Goal: Purchase product/service

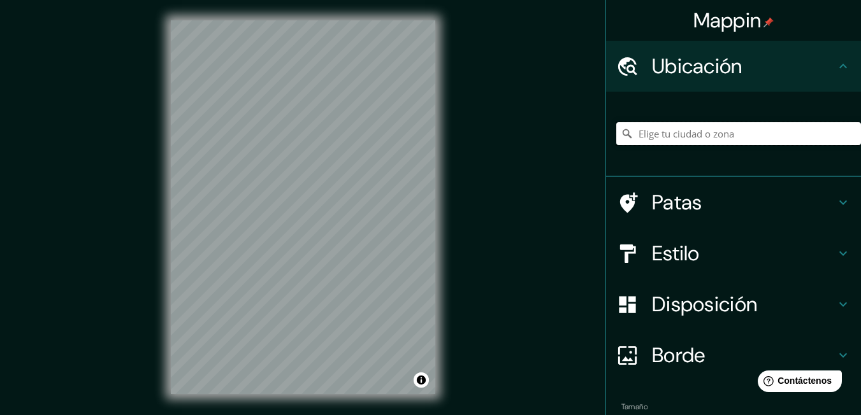
click at [678, 129] on input "Elige tu ciudad o zona" at bounding box center [738, 133] width 245 height 23
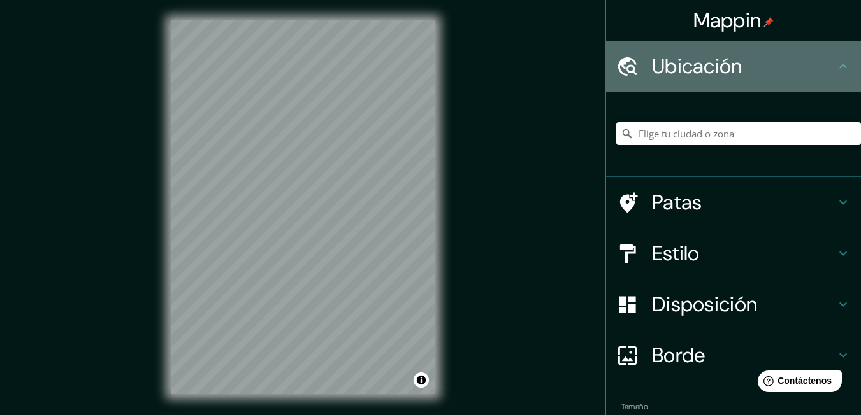
click at [712, 68] on font "Ubicación" at bounding box center [697, 66] width 90 height 27
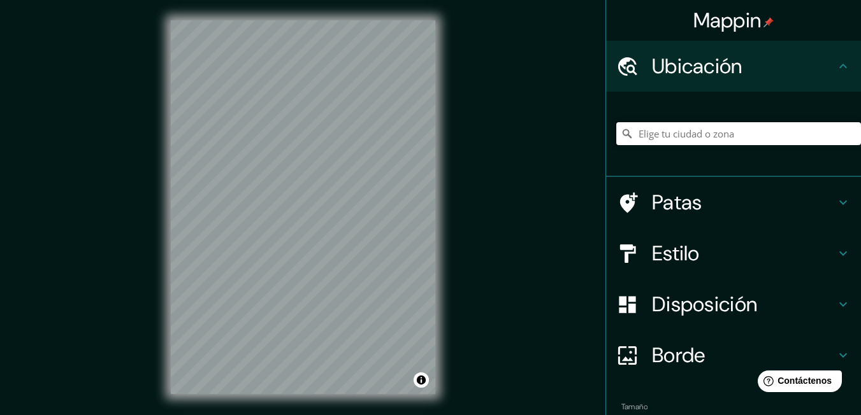
click at [655, 136] on input "Elige tu ciudad o zona" at bounding box center [738, 133] width 245 height 23
click at [728, 134] on input "Elige tu ciudad o zona" at bounding box center [738, 133] width 245 height 23
paste input "[GEOGRAPHIC_DATA]"
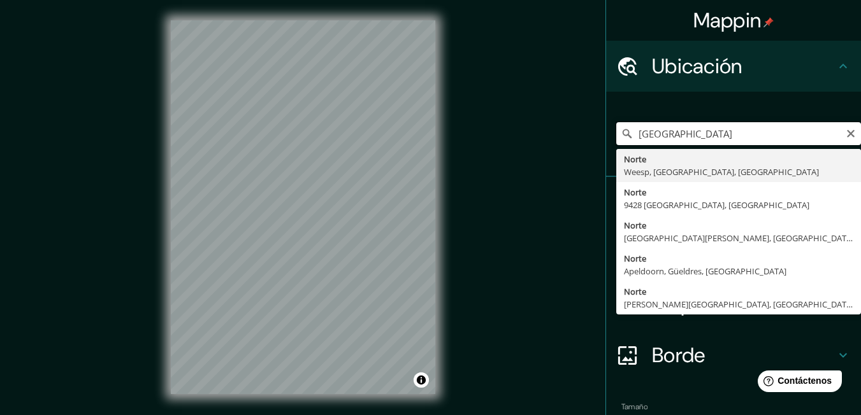
type input "Noord, [GEOGRAPHIC_DATA], [GEOGRAPHIC_DATA], [GEOGRAPHIC_DATA]"
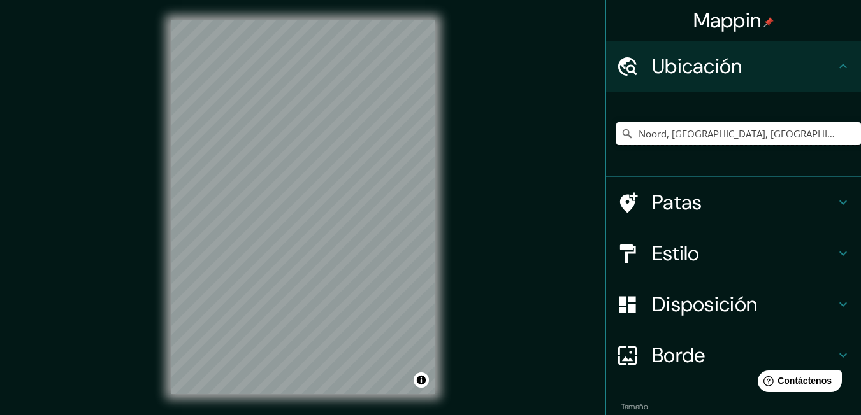
click at [727, 136] on input "Noord, [GEOGRAPHIC_DATA], [GEOGRAPHIC_DATA], [GEOGRAPHIC_DATA]" at bounding box center [738, 133] width 245 height 23
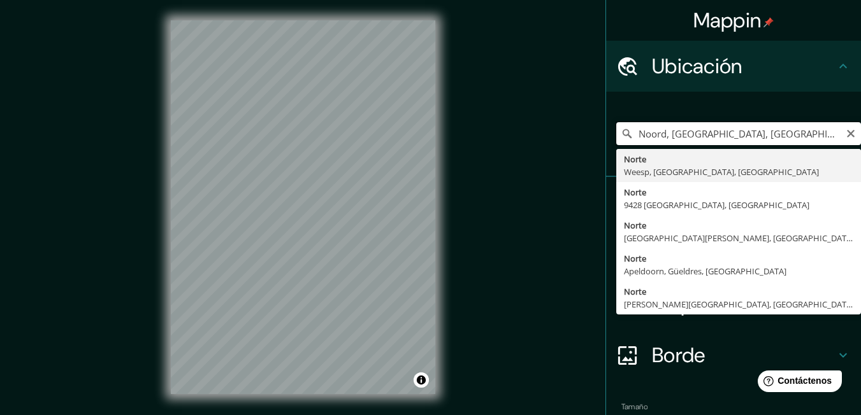
click at [795, 134] on input "Noord, [GEOGRAPHIC_DATA], [GEOGRAPHIC_DATA], [GEOGRAPHIC_DATA]" at bounding box center [738, 133] width 245 height 23
click at [795, 136] on input "Noord, [GEOGRAPHIC_DATA], [GEOGRAPHIC_DATA], [GEOGRAPHIC_DATA]" at bounding box center [738, 133] width 245 height 23
click at [796, 136] on input "Noord, [GEOGRAPHIC_DATA], [GEOGRAPHIC_DATA], [GEOGRAPHIC_DATA]" at bounding box center [738, 133] width 245 height 23
click at [847, 133] on icon "Claro" at bounding box center [851, 134] width 8 height 8
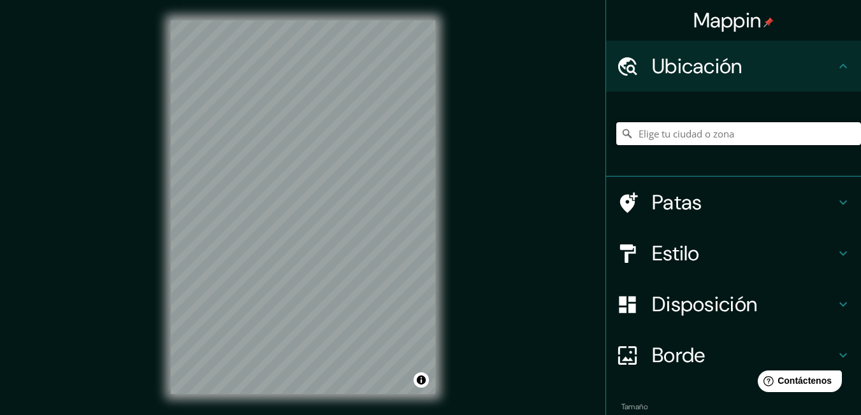
click at [784, 132] on input "Elige tu ciudad o zona" at bounding box center [738, 133] width 245 height 23
paste input "Prol. Catorce de Julio y Prol. División del norte"
type input "Delmenhorst, [GEOGRAPHIC_DATA], [GEOGRAPHIC_DATA]"
click at [847, 137] on icon "Claro" at bounding box center [851, 134] width 8 height 8
click at [776, 139] on input "Elige tu ciudad o zona" at bounding box center [738, 133] width 245 height 23
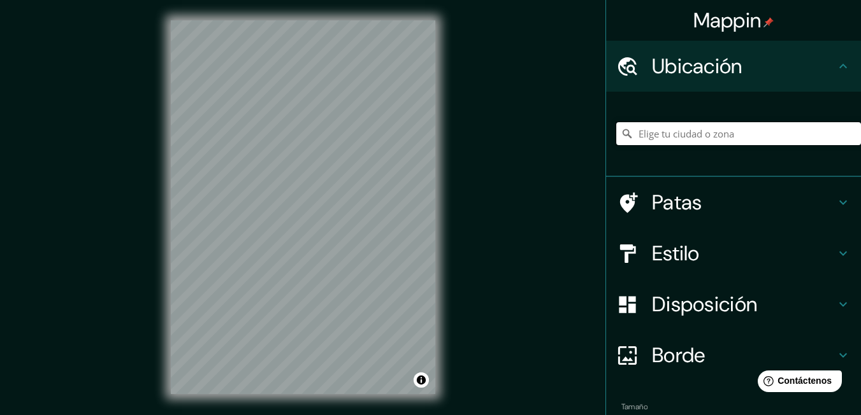
paste input "Prol. Catorce de Julio y Prol. División del norte"
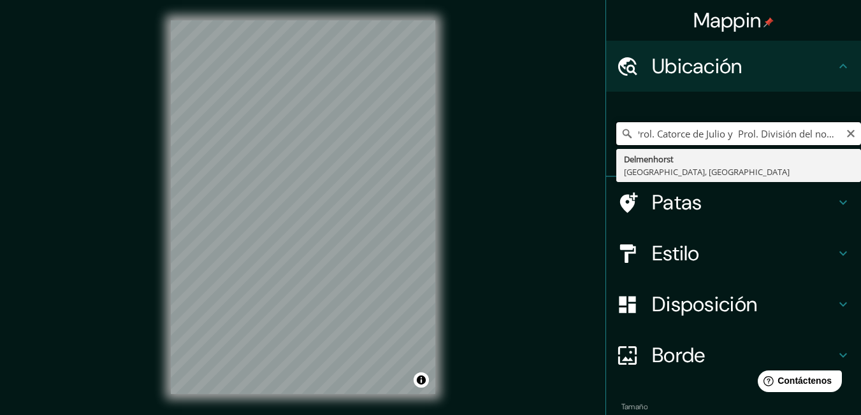
click at [776, 139] on input "Prol. Catorce de Julio y Prol. División del norte" at bounding box center [738, 133] width 245 height 23
click at [823, 136] on input "Prol. Catorce de Julio y Prol. División del norte" at bounding box center [738, 133] width 245 height 23
click at [826, 136] on input "Prol. Catorce de Julio y Prol. División del norte" at bounding box center [738, 133] width 245 height 23
click at [827, 136] on input "Prol. Catorce de Julio y Prol. División del norte" at bounding box center [738, 133] width 245 height 23
type input "Delmenhorst, [GEOGRAPHIC_DATA], [GEOGRAPHIC_DATA]"
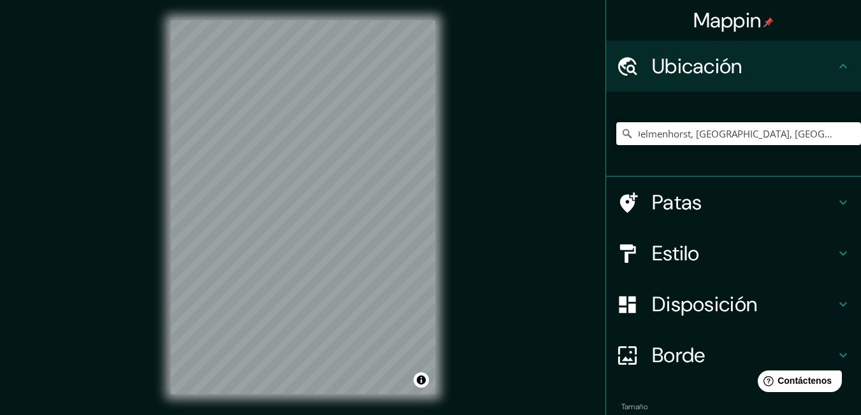
scroll to position [0, 0]
click at [810, 140] on input "Delmenhorst, [GEOGRAPHIC_DATA], [GEOGRAPHIC_DATA]" at bounding box center [738, 133] width 245 height 23
drag, startPoint x: 810, startPoint y: 140, endPoint x: -3, endPoint y: 241, distance: 818.8
click at [0, 241] on html "Mappin Ubicación Delmenhorst, [GEOGRAPHIC_DATA], [GEOGRAPHIC_DATA] Delmenhorst …" at bounding box center [430, 207] width 861 height 415
paste input "Prol. Catorce de Julio y Prol. División del norte"
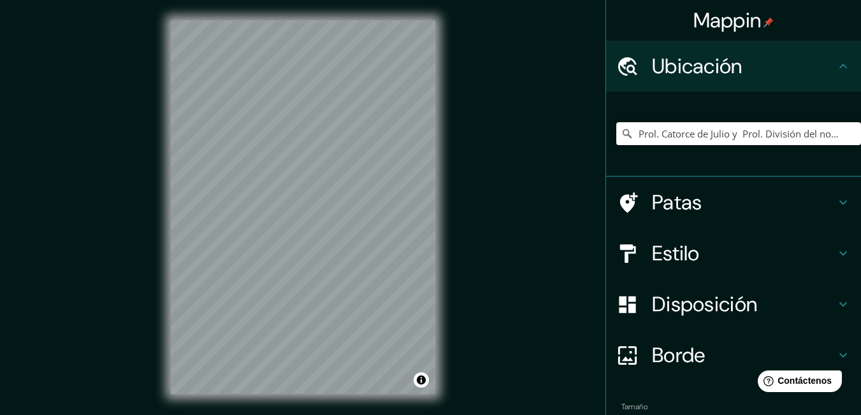
scroll to position [0, 5]
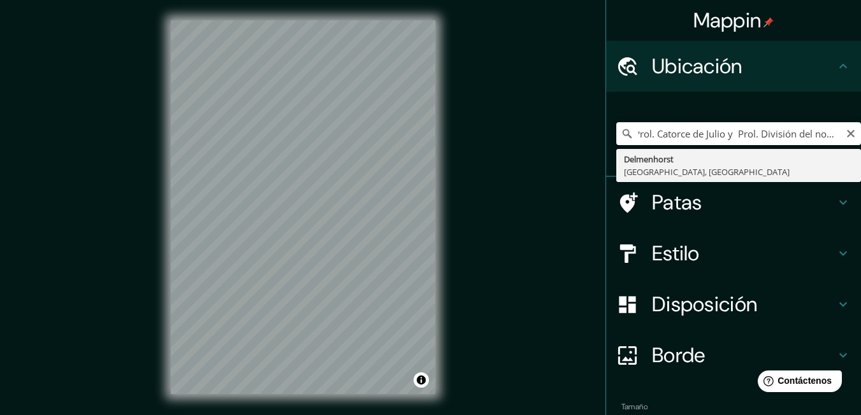
type input "Prol. Catorce de Julio y Prol. División del norte"
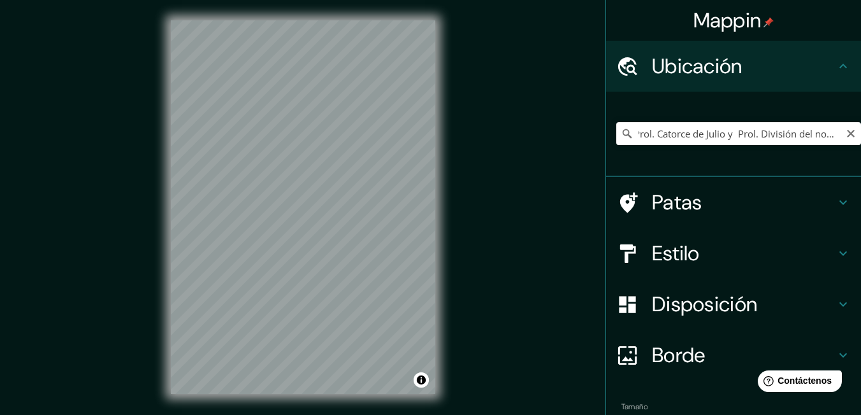
scroll to position [0, 0]
click at [623, 136] on icon at bounding box center [627, 133] width 9 height 9
click at [623, 133] on icon at bounding box center [627, 133] width 9 height 9
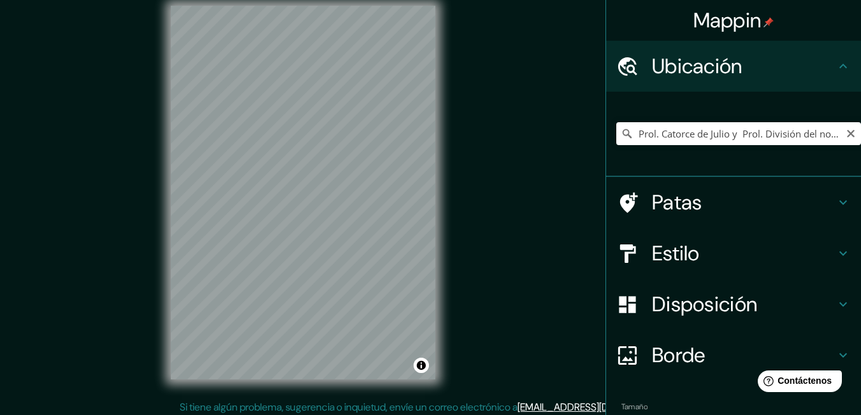
scroll to position [20, 0]
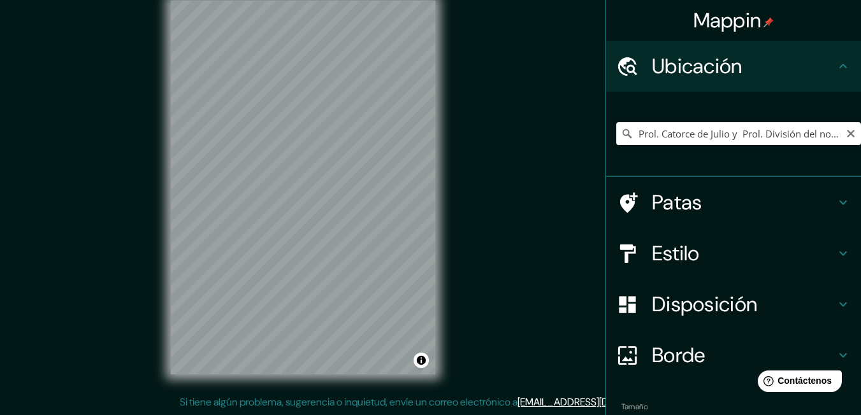
click at [657, 244] on div "Estilo" at bounding box center [733, 253] width 255 height 51
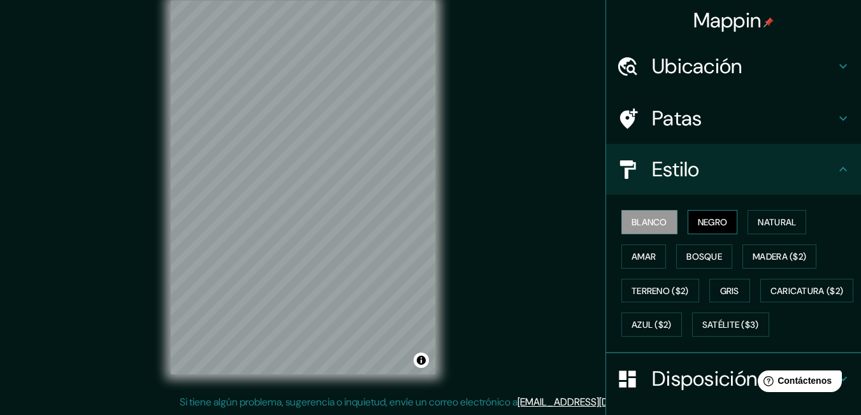
click at [700, 228] on font "Negro" at bounding box center [713, 222] width 30 height 11
click at [675, 294] on font "Terreno ($2)" at bounding box center [660, 290] width 57 height 11
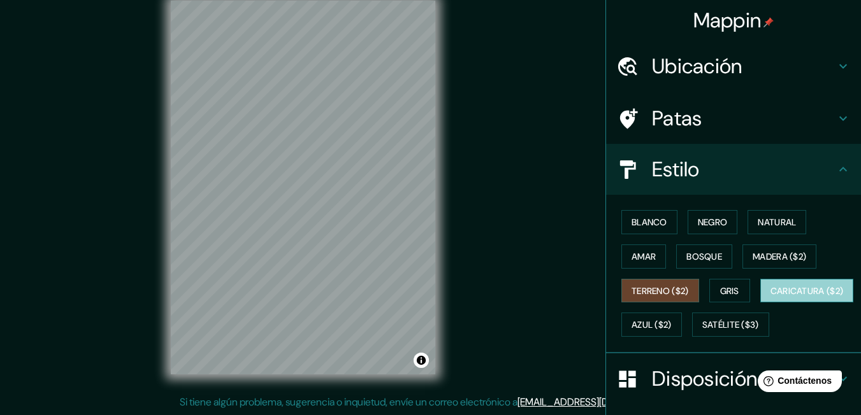
click at [770, 297] on font "Caricatura ($2)" at bounding box center [806, 290] width 73 height 11
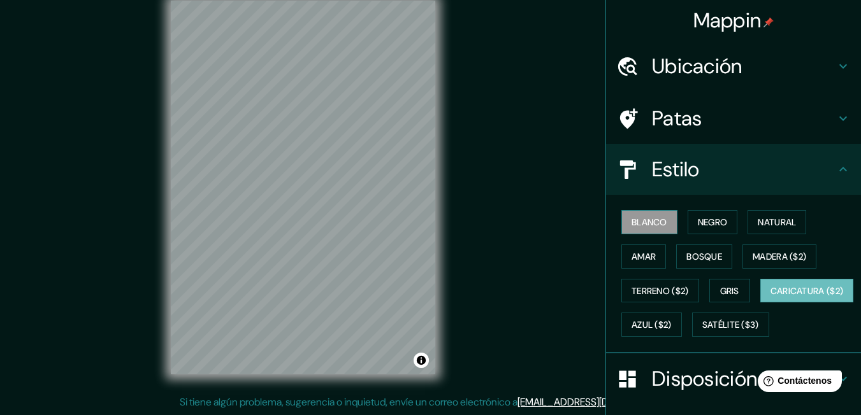
click at [638, 231] on button "Blanco" at bounding box center [649, 222] width 56 height 24
